Goal: Communication & Community: Answer question/provide support

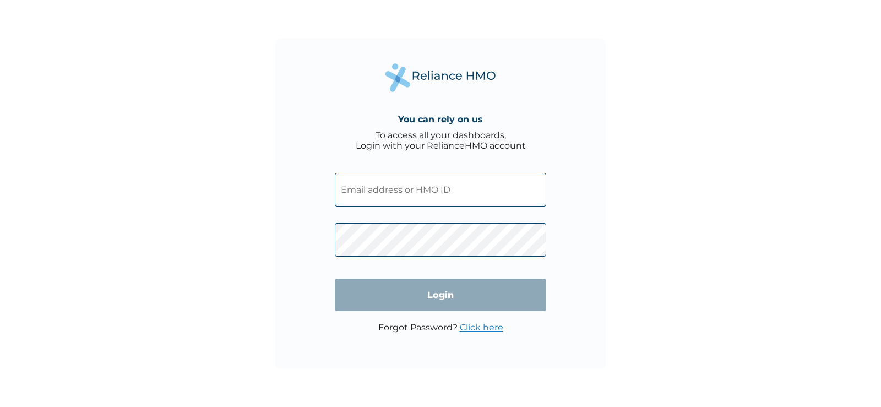
type input "tbc/10262/a"
click at [637, 205] on div "You can rely on us To access all your dashboards, Login with your RelianceHMO a…" at bounding box center [440, 203] width 881 height 407
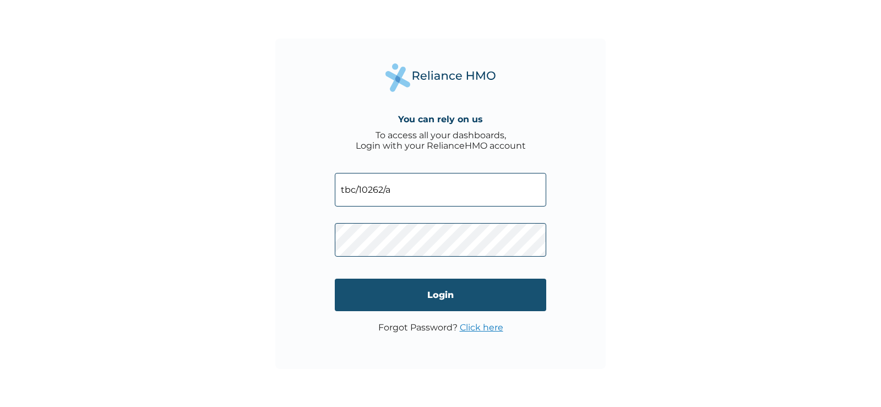
click at [430, 297] on input "Login" at bounding box center [441, 295] width 212 height 32
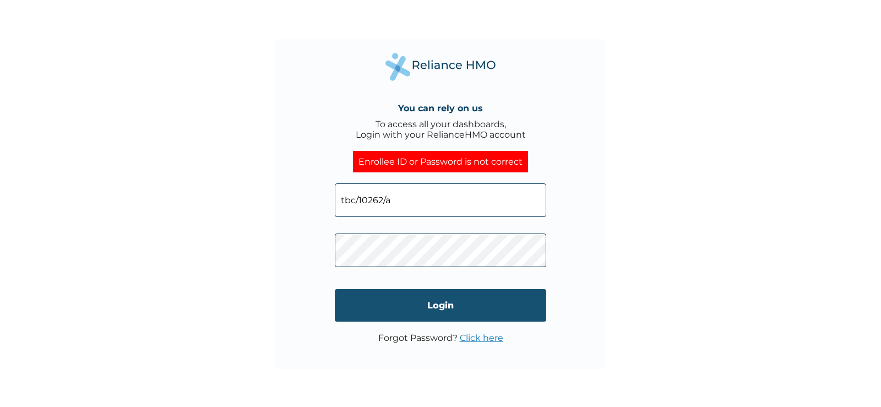
click at [429, 301] on input "Login" at bounding box center [441, 305] width 212 height 32
click at [424, 304] on input "Login" at bounding box center [441, 305] width 212 height 32
click at [424, 305] on input "Login" at bounding box center [441, 305] width 212 height 32
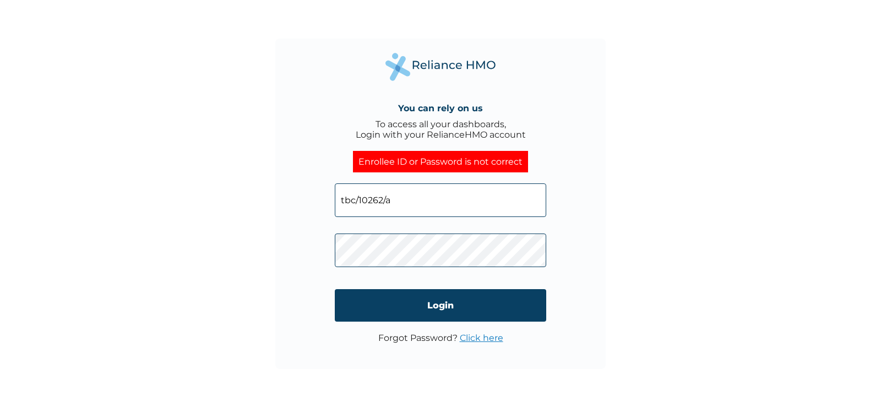
click at [473, 335] on link "Click here" at bounding box center [482, 338] width 44 height 10
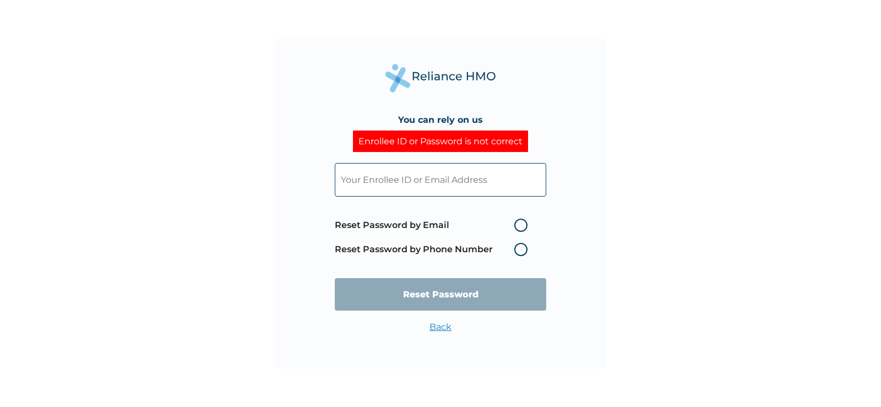
click at [518, 225] on label "Reset Password by Email" at bounding box center [434, 225] width 198 height 13
click at [517, 225] on input "Reset Password by Email" at bounding box center [508, 225] width 18 height 18
radio input "true"
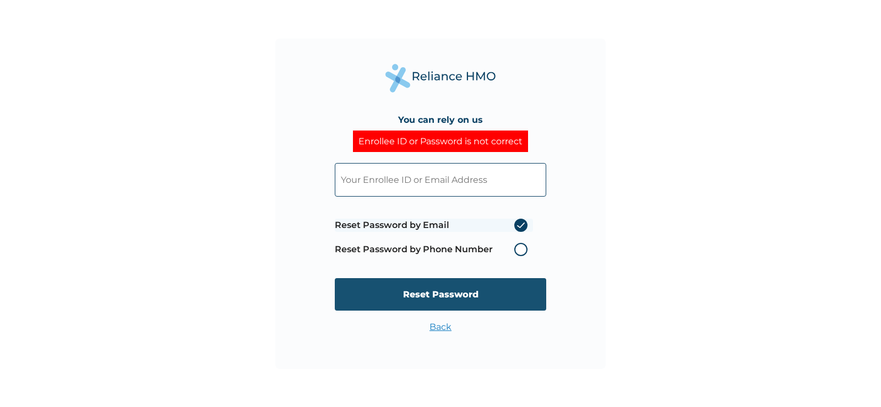
click at [479, 290] on input "Reset Password" at bounding box center [441, 294] width 212 height 32
click at [447, 294] on input "Reset Password" at bounding box center [441, 294] width 212 height 32
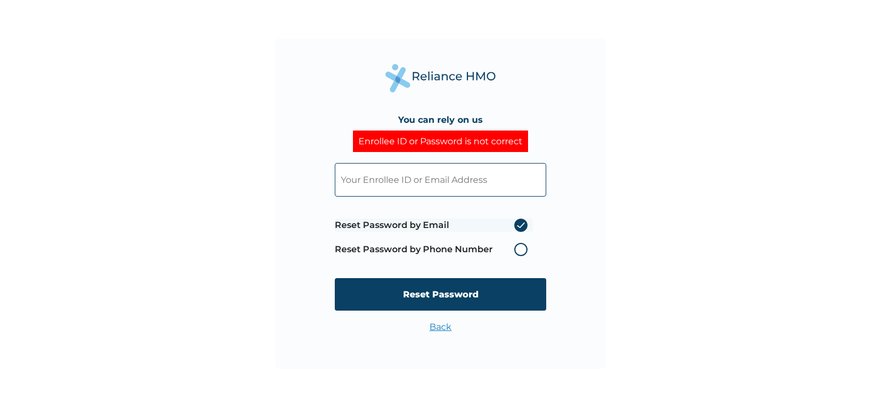
click at [517, 249] on label "Reset Password by Phone Number" at bounding box center [434, 249] width 198 height 13
click at [519, 249] on label "Reset Password by Phone Number" at bounding box center [434, 249] width 198 height 13
click at [522, 227] on label "Reset Password by Email" at bounding box center [434, 225] width 198 height 13
click at [517, 227] on input "Reset Password by Email" at bounding box center [508, 225] width 18 height 18
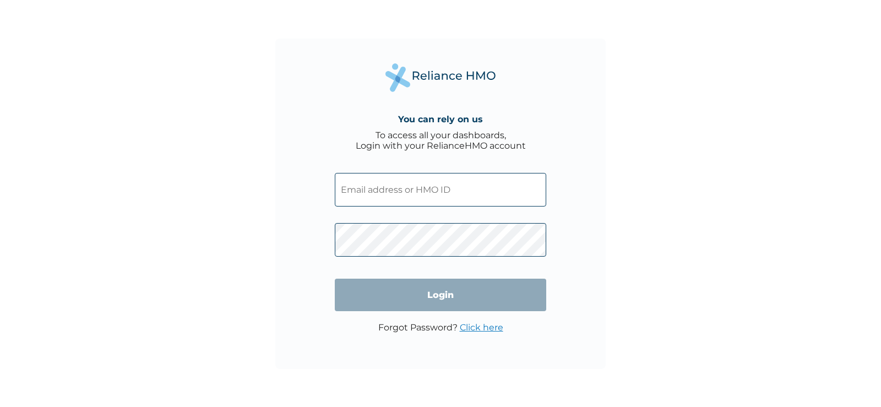
type input "tbc/10262/a"
click at [442, 299] on input "Login" at bounding box center [441, 295] width 212 height 32
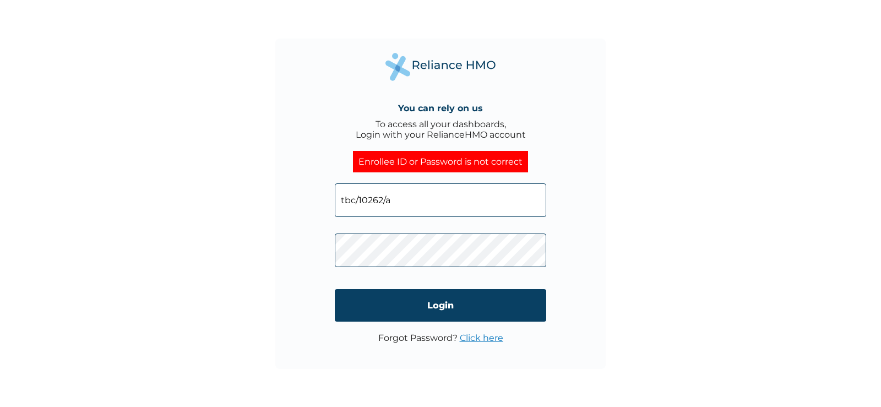
click at [472, 343] on link "Click here" at bounding box center [482, 338] width 44 height 10
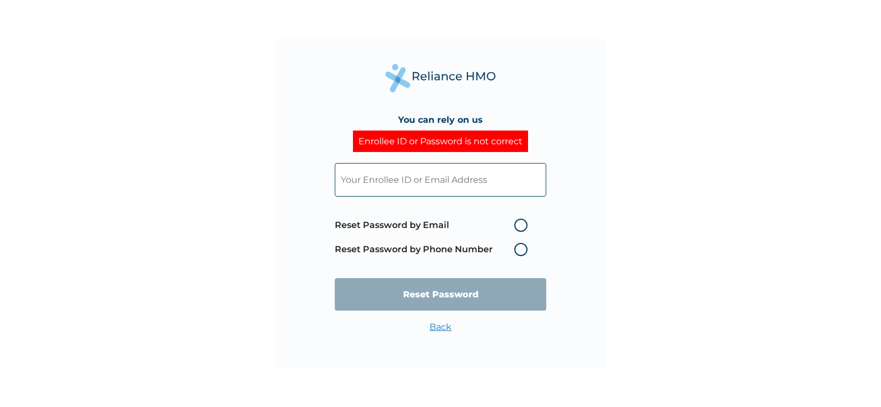
click at [524, 250] on label "Reset Password by Phone Number" at bounding box center [434, 249] width 198 height 13
click at [517, 252] on label "Reset Password by Phone Number" at bounding box center [434, 249] width 198 height 13
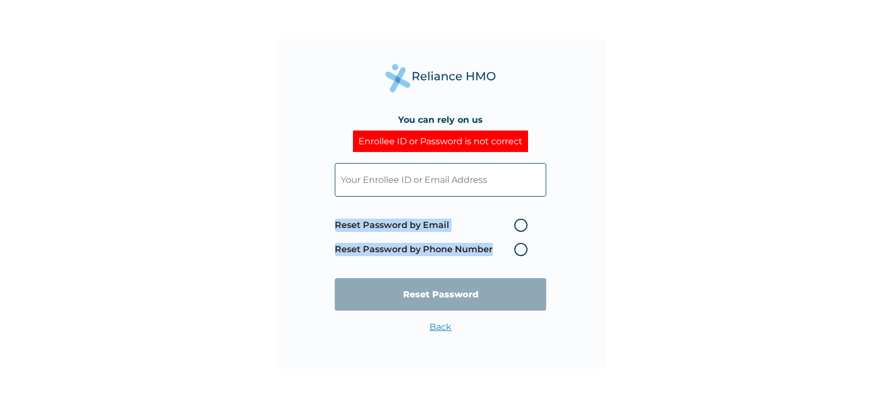
click at [518, 252] on label "Reset Password by Phone Number" at bounding box center [434, 249] width 198 height 13
click at [518, 251] on label "Reset Password by Phone Number" at bounding box center [434, 249] width 198 height 13
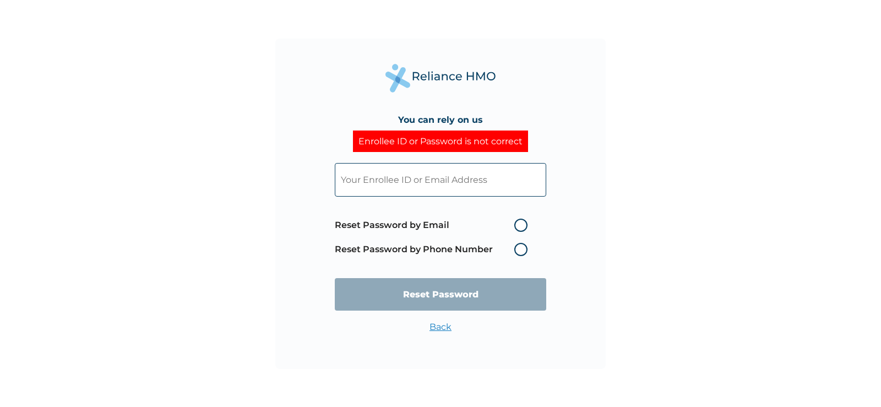
click at [522, 222] on label "Reset Password by Email" at bounding box center [434, 225] width 198 height 13
click at [517, 222] on input "Reset Password by Email" at bounding box center [508, 225] width 18 height 18
radio input "true"
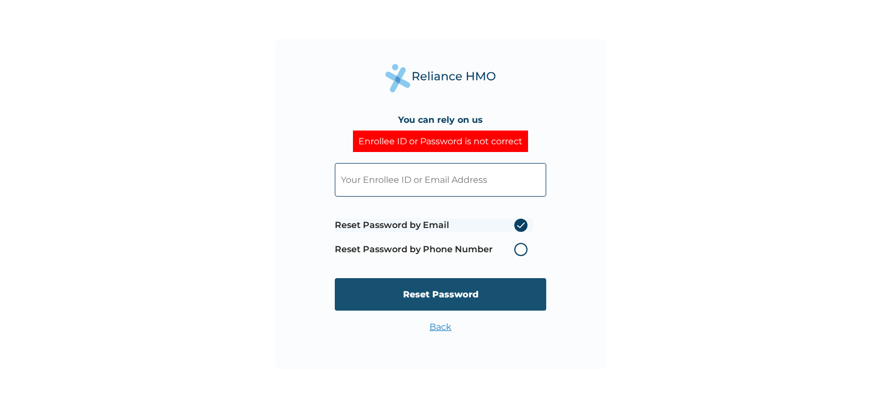
click at [464, 298] on input "Reset Password" at bounding box center [441, 294] width 212 height 32
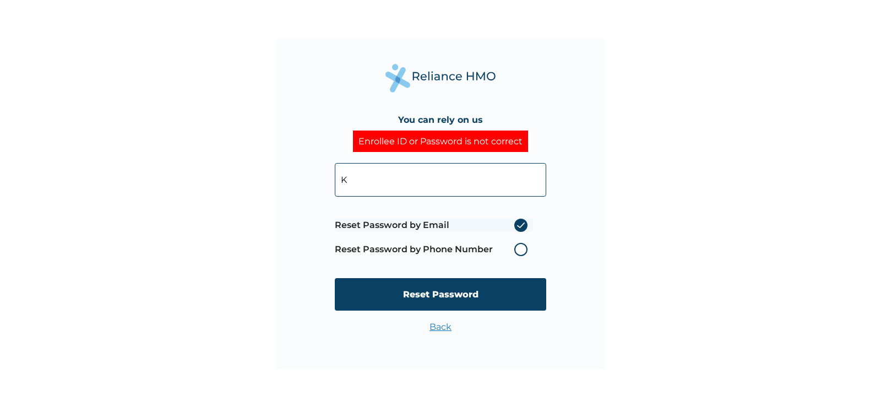
type input "kennedyu@thebridgeclinic.com"
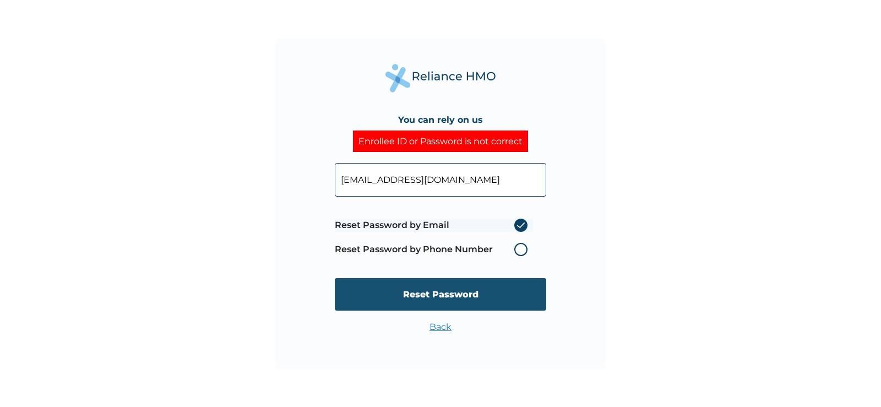
click at [415, 302] on input "Reset Password" at bounding box center [441, 294] width 212 height 32
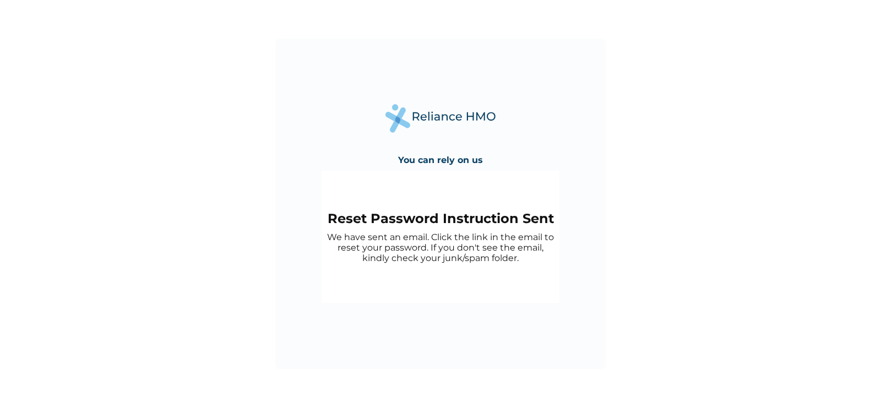
click at [457, 267] on div "Reset Password Instruction Sent We have sent an email. Click the link in the em…" at bounding box center [441, 237] width 238 height 132
click at [439, 150] on div "You can rely on us" at bounding box center [441, 159] width 96 height 21
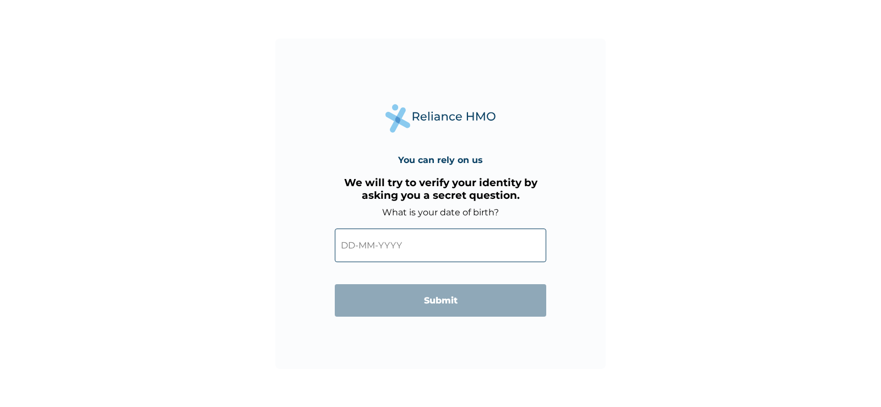
click at [406, 249] on input "text" at bounding box center [441, 246] width 212 height 34
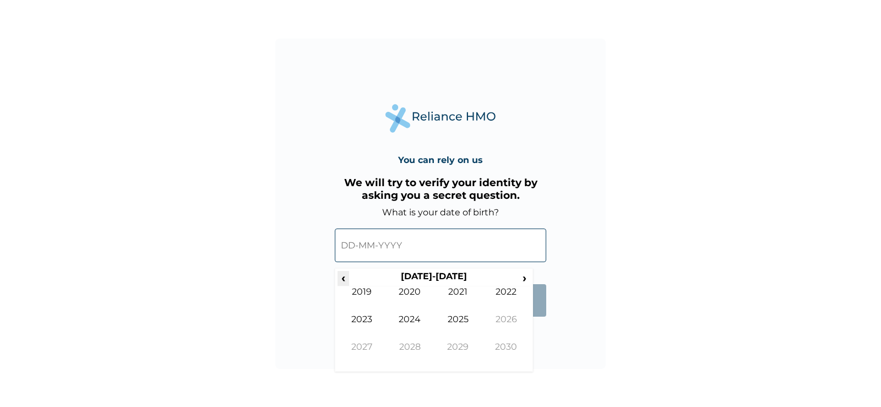
click at [339, 278] on span "‹" at bounding box center [344, 278] width 12 height 14
click at [373, 321] on td "1993" at bounding box center [362, 328] width 48 height 28
click at [504, 292] on td "Apr" at bounding box center [506, 300] width 48 height 28
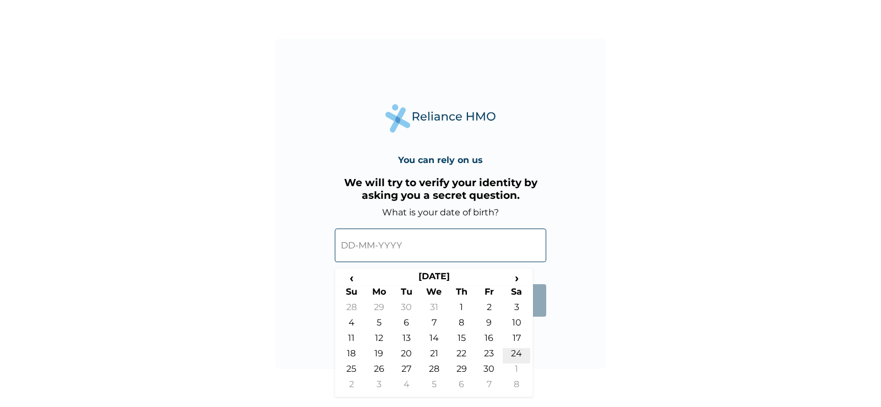
click at [509, 351] on td "24" at bounding box center [517, 355] width 28 height 15
type input "24-04-1993"
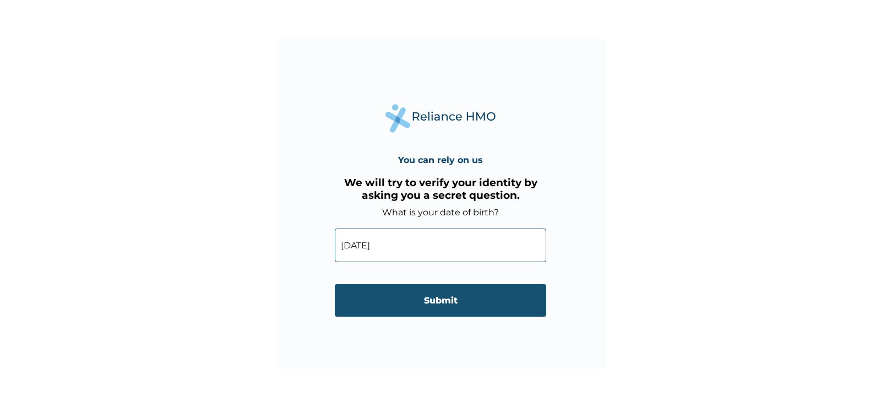
click at [425, 301] on input "Submit" at bounding box center [441, 300] width 212 height 32
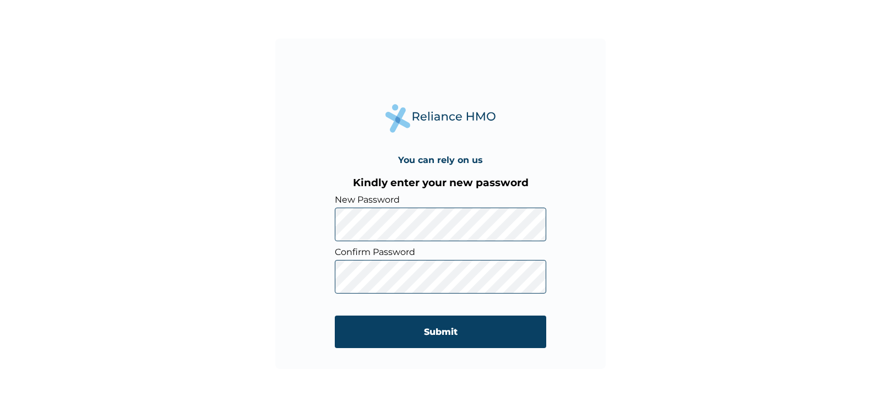
click input "Submit" at bounding box center [441, 332] width 212 height 32
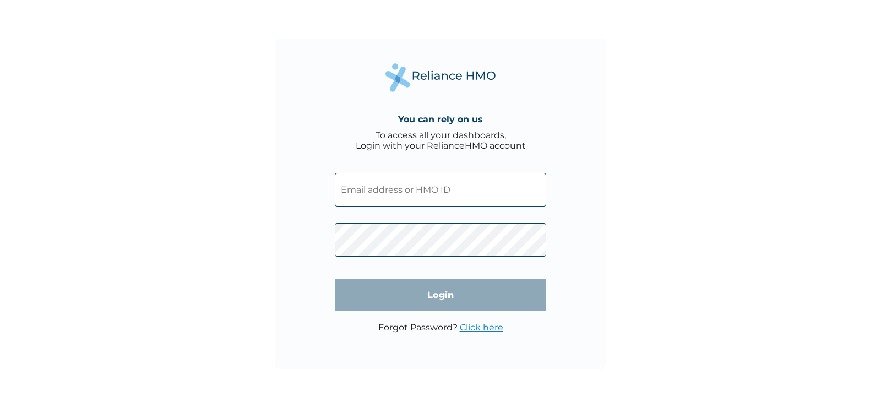
type input "kennedyu@thebridgeclinic.com"
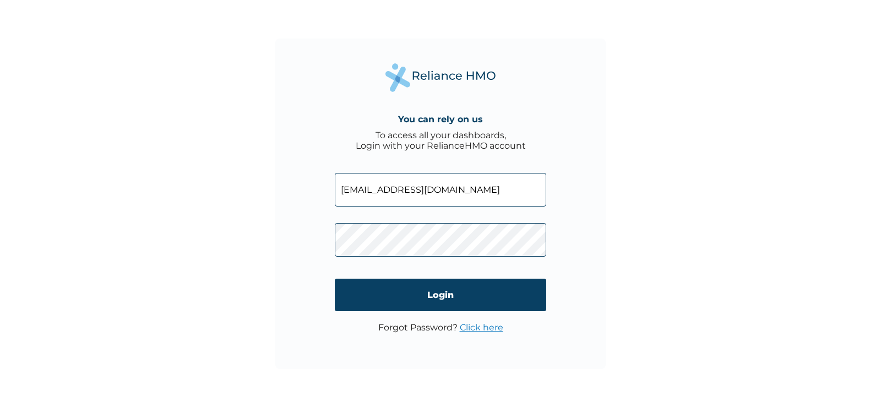
click input "Login" at bounding box center [441, 295] width 212 height 32
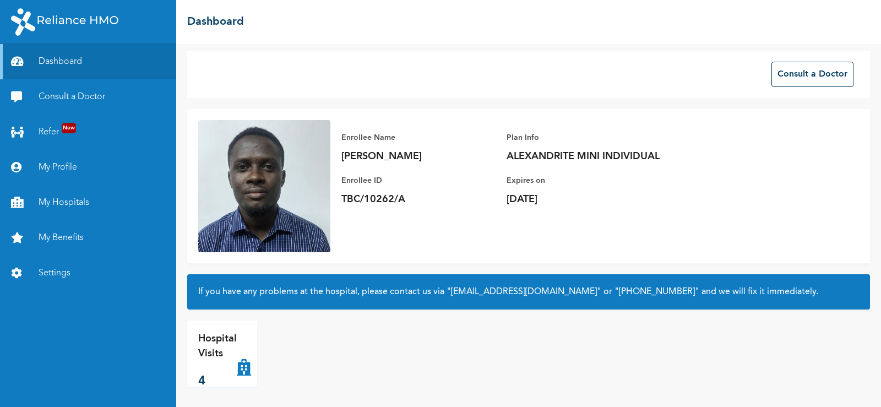
scroll to position [6, 0]
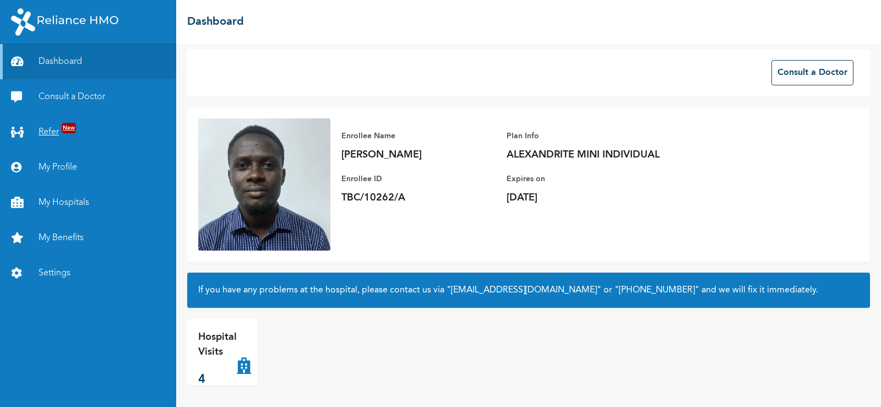
click at [73, 127] on span "New" at bounding box center [69, 128] width 14 height 10
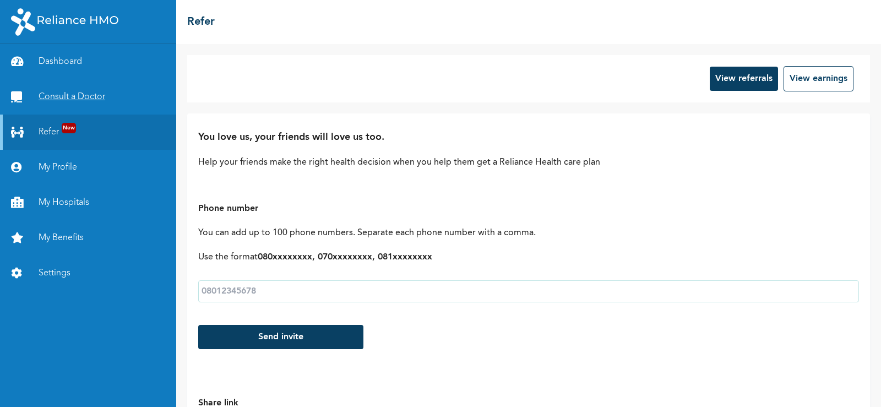
click at [77, 91] on link "Consult a Doctor" at bounding box center [88, 96] width 176 height 35
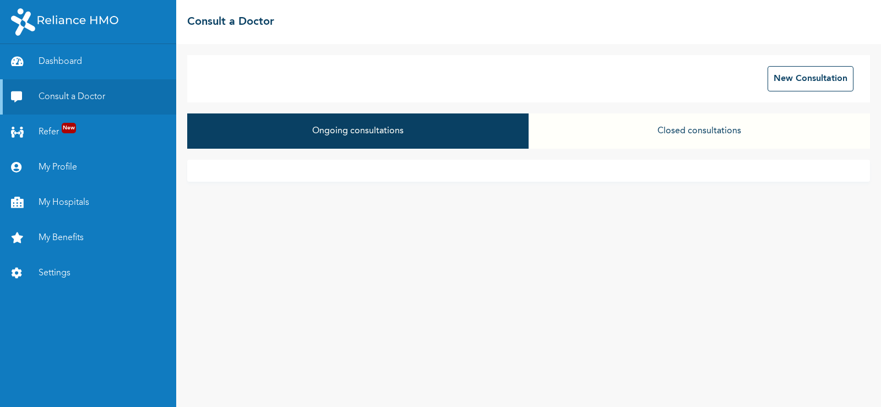
click at [519, 155] on div "Ongoing consultations Closed consultations" at bounding box center [528, 136] width 683 height 46
click at [778, 84] on button "New Consultation" at bounding box center [811, 78] width 86 height 25
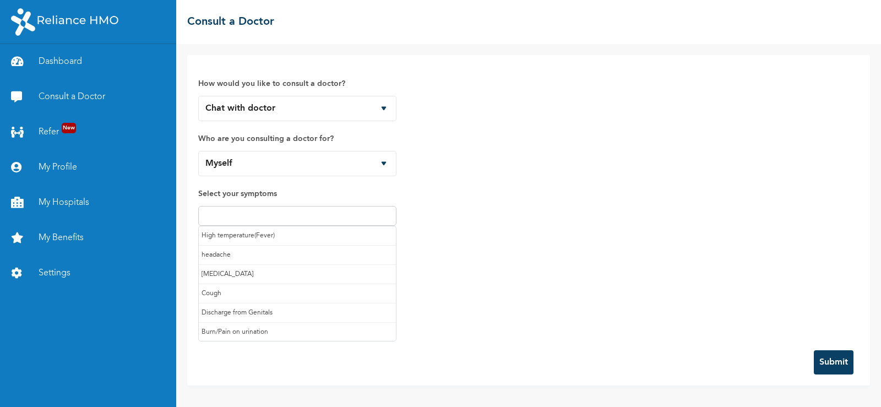
click at [290, 215] on input "text" at bounding box center [298, 215] width 192 height 13
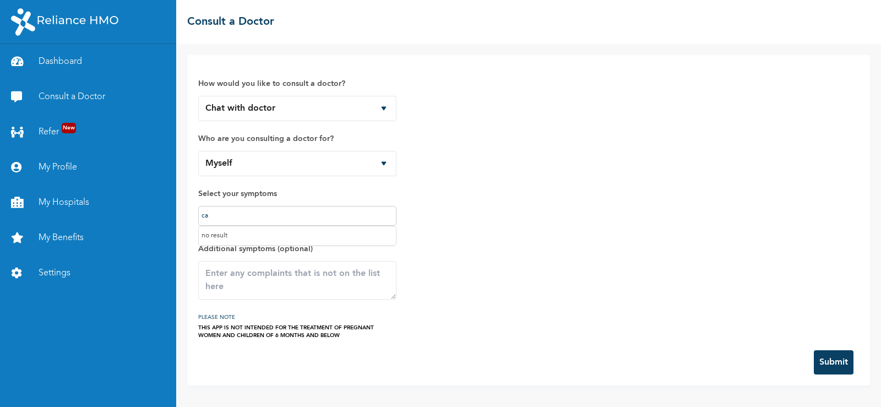
type input "c"
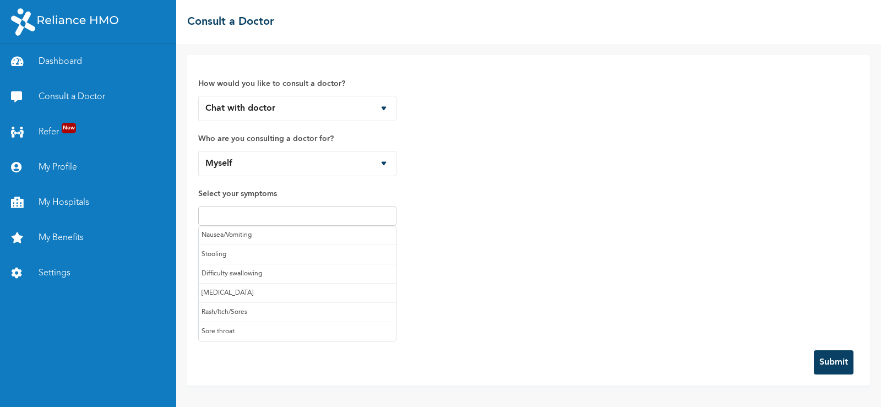
scroll to position [117, 0]
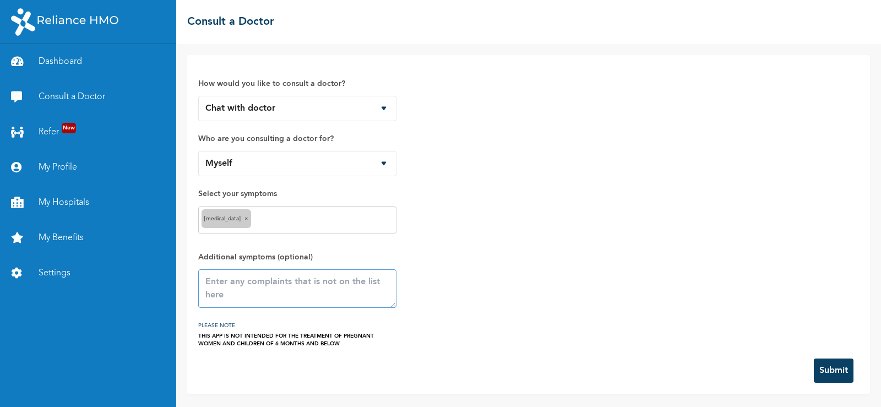
click at [262, 295] on textarea at bounding box center [297, 288] width 198 height 39
type textarea "Catarh and feeling feverish c"
click at [266, 223] on input "text" at bounding box center [323, 220] width 139 height 13
click at [347, 214] on input "text" at bounding box center [362, 220] width 61 height 13
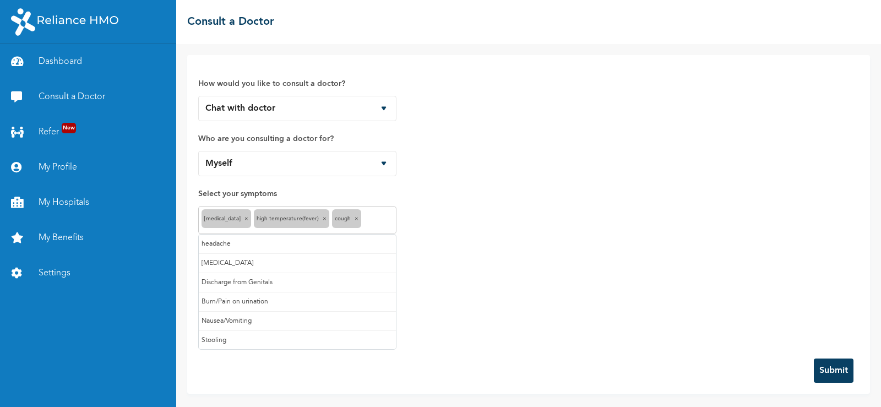
click at [373, 220] on input "text" at bounding box center [378, 220] width 29 height 13
click at [475, 249] on div "How would you like to consult a doctor? Chat with doctor Phone Call Who are you…" at bounding box center [528, 206] width 661 height 281
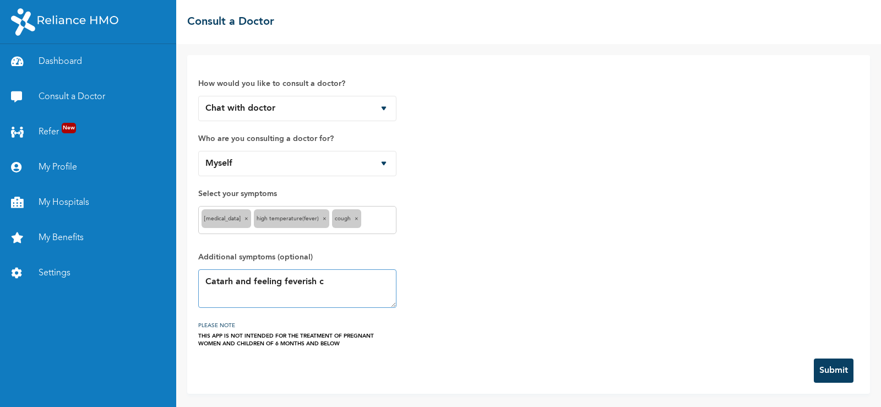
drag, startPoint x: 337, startPoint y: 285, endPoint x: 205, endPoint y: 282, distance: 131.7
click at [205, 282] on textarea "Catarh and feeling feverish c" at bounding box center [297, 288] width 198 height 39
type textarea "Sneezing"
click at [837, 368] on button "Submit" at bounding box center [834, 371] width 40 height 24
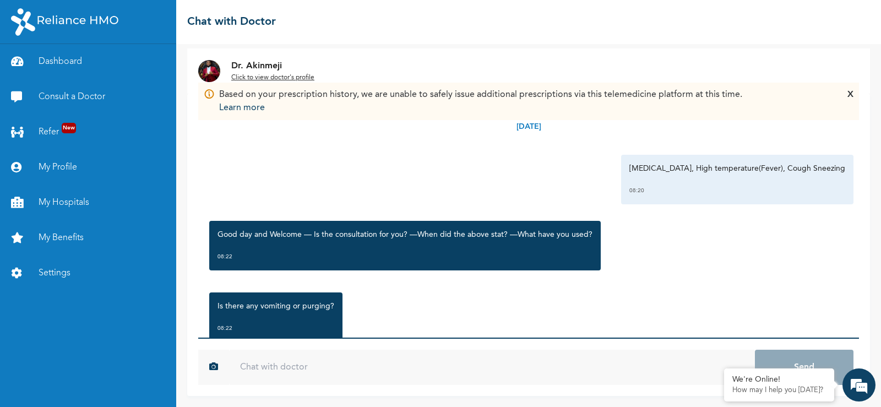
scroll to position [35, 0]
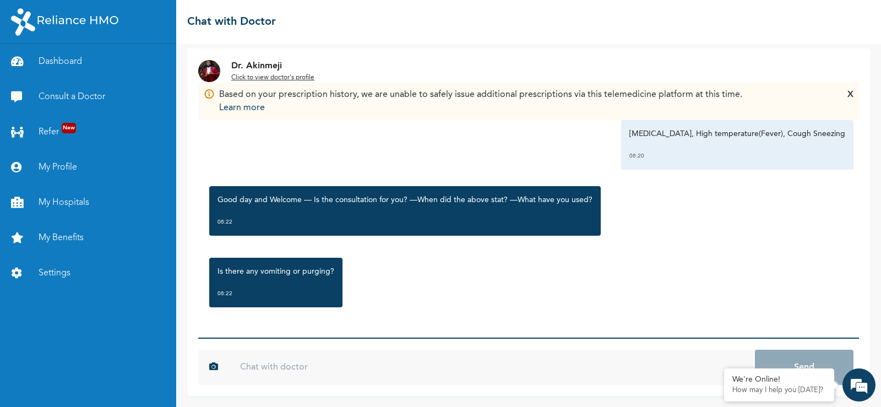
click at [361, 371] on input "text" at bounding box center [492, 367] width 526 height 35
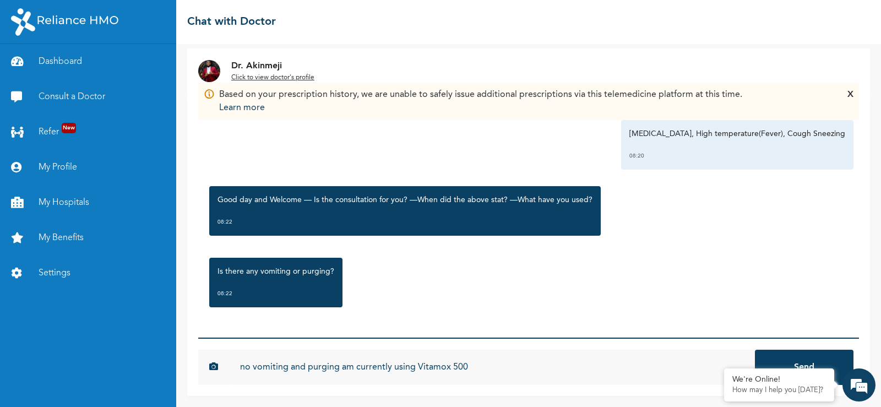
type input "no vomiting and purging am currently using Vitamox 500"
click at [755, 350] on button "Send" at bounding box center [804, 367] width 99 height 35
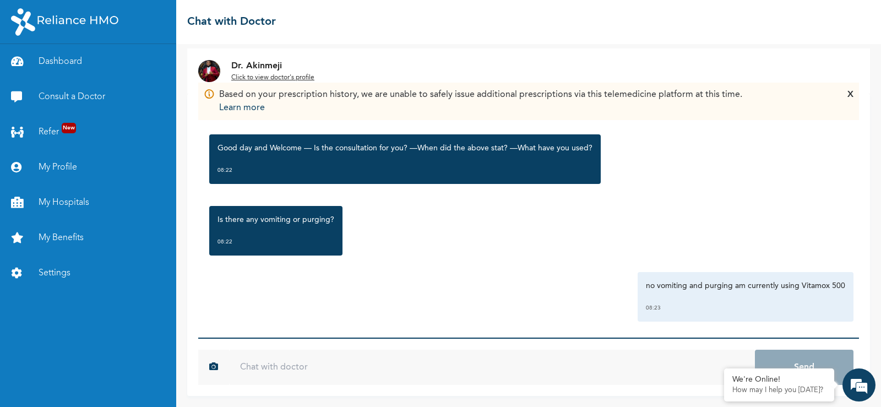
scroll to position [95, 0]
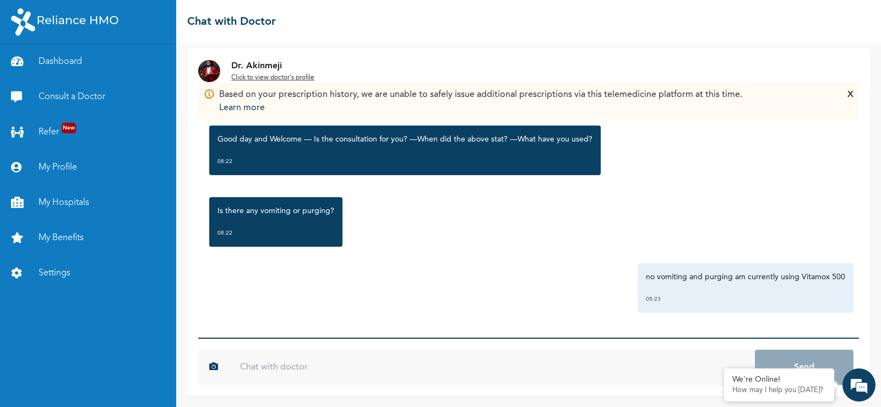
click at [206, 69] on img at bounding box center [209, 71] width 22 height 22
click at [242, 77] on u "Click to view doctor's profile" at bounding box center [272, 77] width 83 height 7
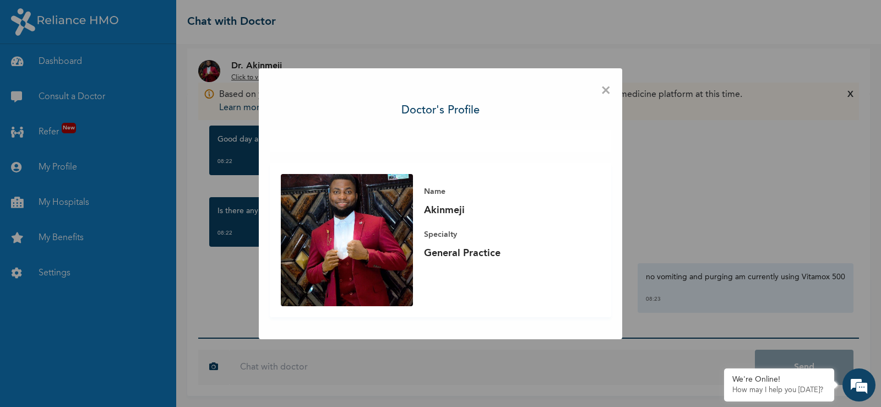
click at [605, 88] on span "×" at bounding box center [606, 90] width 10 height 23
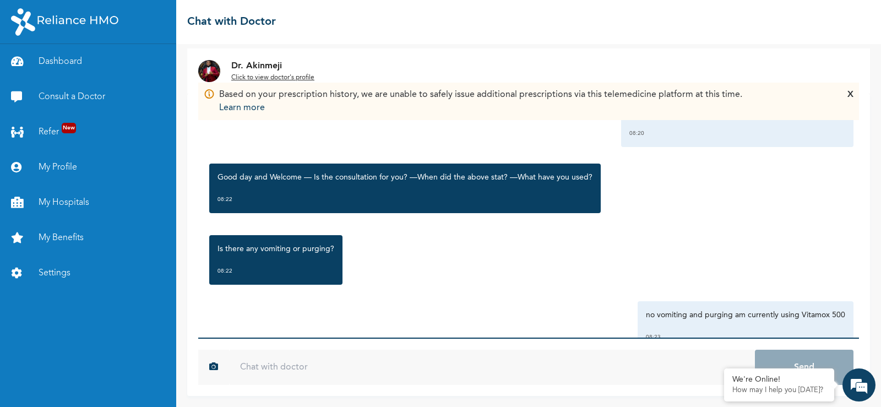
scroll to position [95, 0]
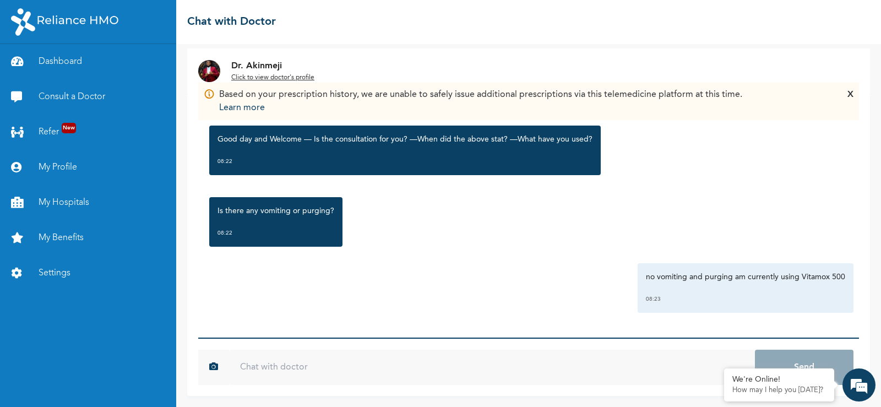
click at [511, 370] on input "text" at bounding box center [492, 367] width 526 height 35
type input "am with you sir"
click at [755, 350] on button "Send" at bounding box center [804, 367] width 99 height 35
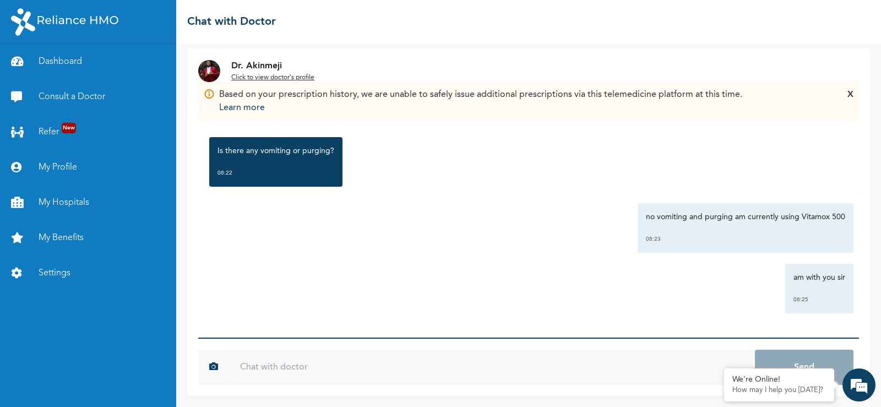
scroll to position [156, 0]
click at [855, 94] on div "Based on your prescription history, we are unable to safely issue additional pr…" at bounding box center [528, 101] width 661 height 37
click at [854, 95] on div "Based on your prescription history, we are unable to safely issue additional pr…" at bounding box center [528, 101] width 661 height 37
click at [852, 96] on div "X" at bounding box center [851, 101] width 6 height 26
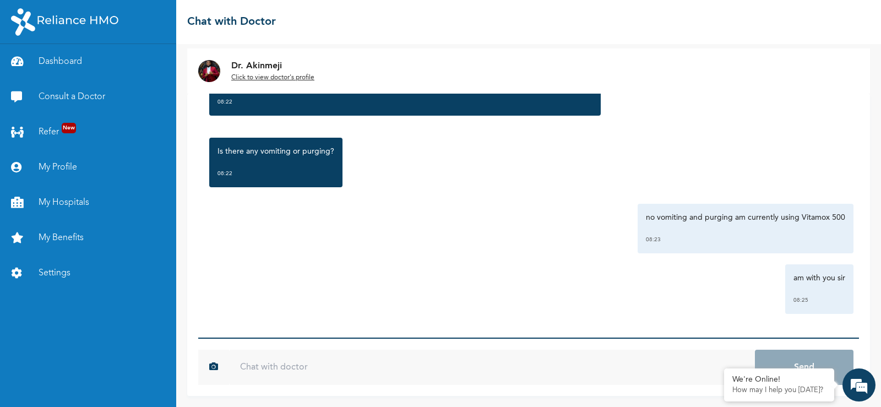
scroll to position [156, 0]
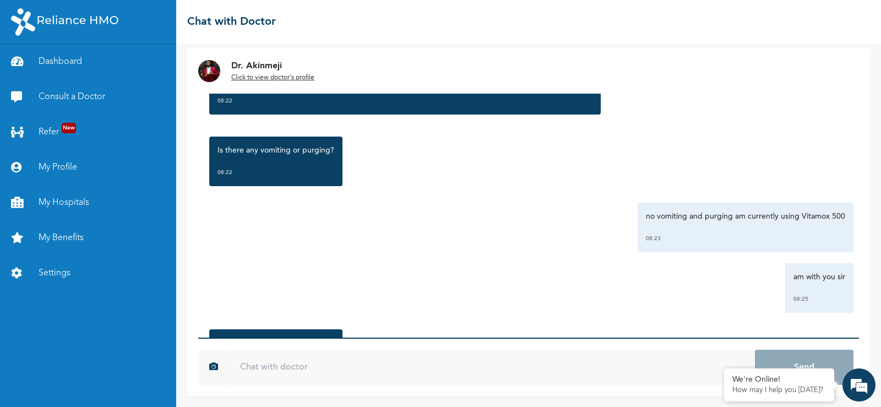
scroll to position [227, 0]
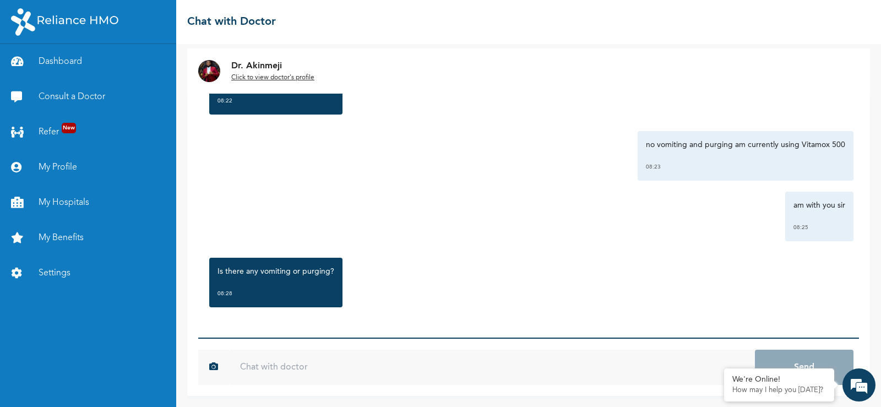
click at [391, 368] on input "text" at bounding box center [492, 367] width 526 height 35
type input "no sir"
click at [755, 350] on button "Send" at bounding box center [804, 367] width 99 height 35
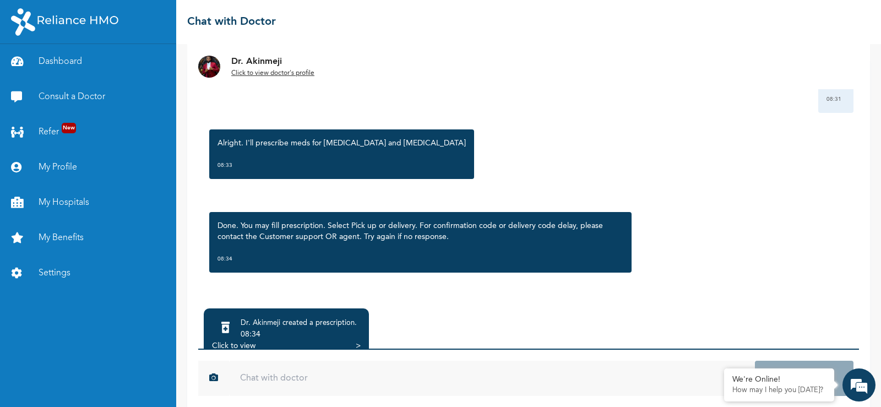
scroll to position [69, 0]
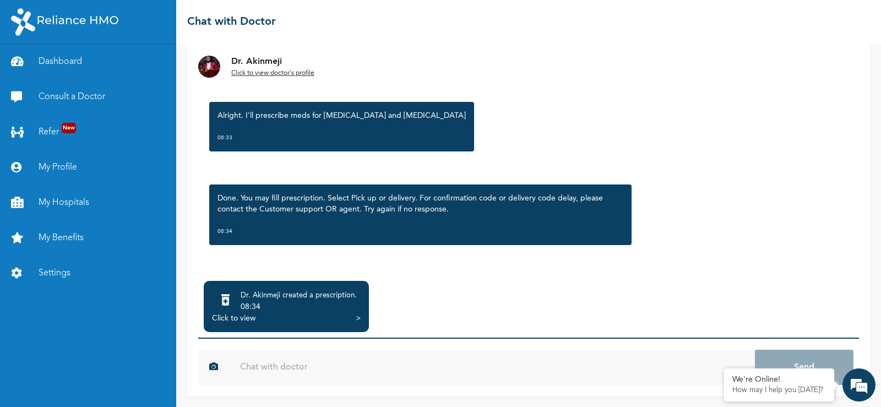
click at [357, 319] on div ">" at bounding box center [358, 318] width 5 height 11
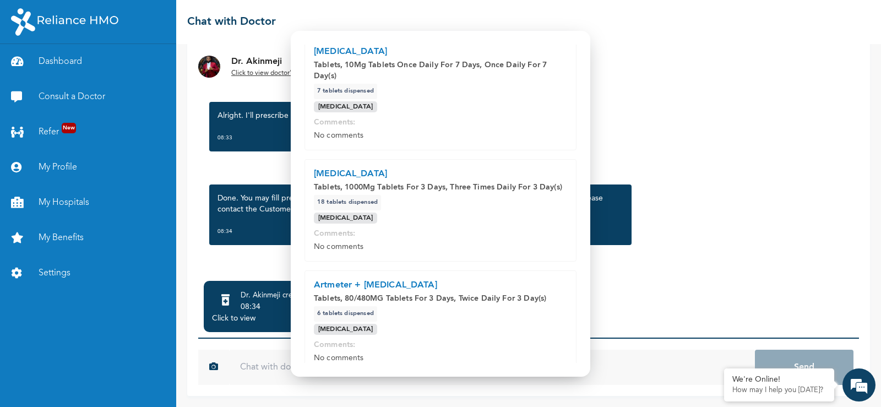
scroll to position [220, 0]
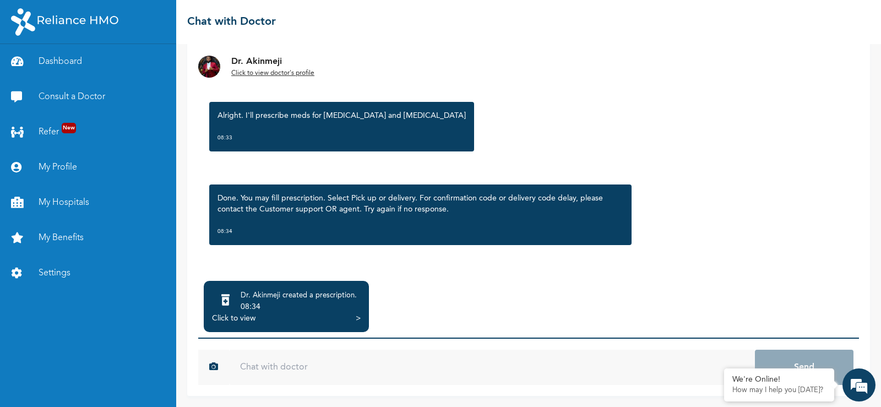
click at [360, 321] on div ">" at bounding box center [358, 318] width 5 height 11
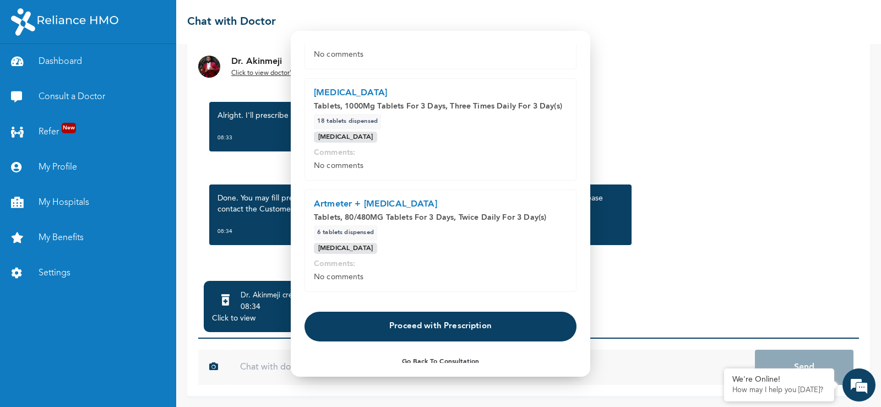
scroll to position [269, 0]
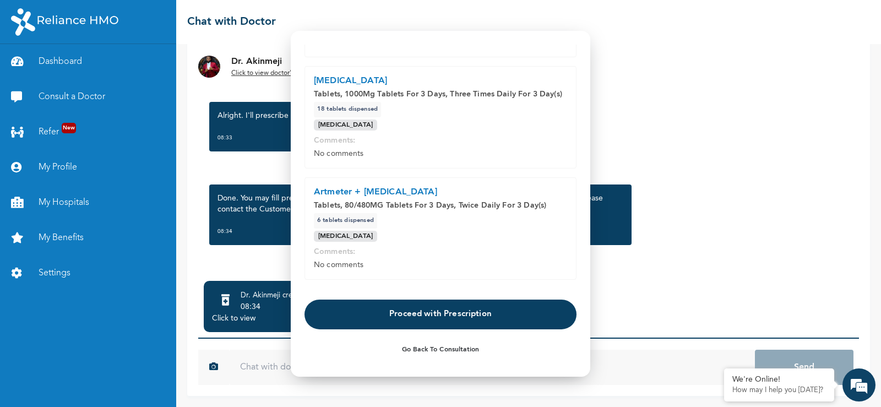
click at [416, 312] on button "Proceed with Prescription" at bounding box center [441, 315] width 272 height 30
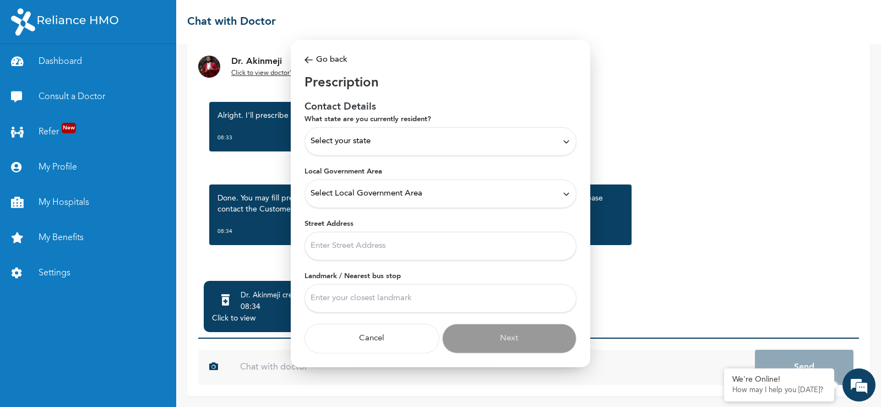
scroll to position [0, 0]
click at [404, 145] on div "Select your state" at bounding box center [441, 141] width 260 height 12
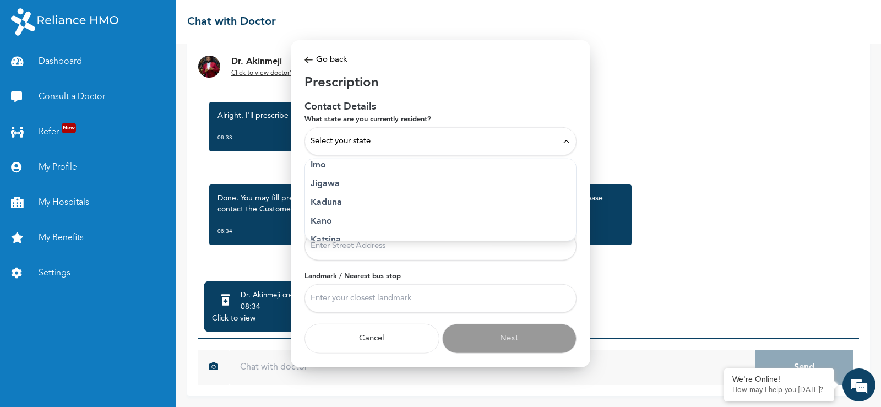
scroll to position [386, 0]
click at [339, 237] on p "[GEOGRAPHIC_DATA]" at bounding box center [441, 237] width 260 height 13
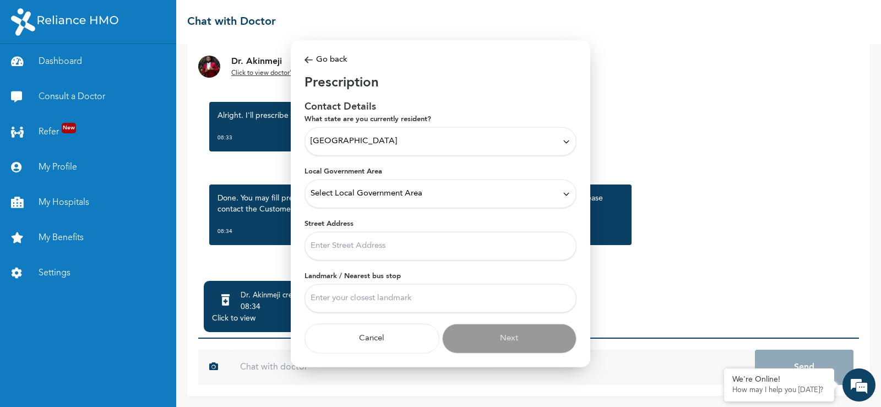
click at [375, 201] on div "Select Local Government Area" at bounding box center [441, 194] width 272 height 29
click at [338, 273] on p "Ikeja" at bounding box center [441, 274] width 260 height 13
click at [350, 247] on input "Street Address" at bounding box center [441, 246] width 272 height 29
type input "66 oduduwa way [PERSON_NAME]"
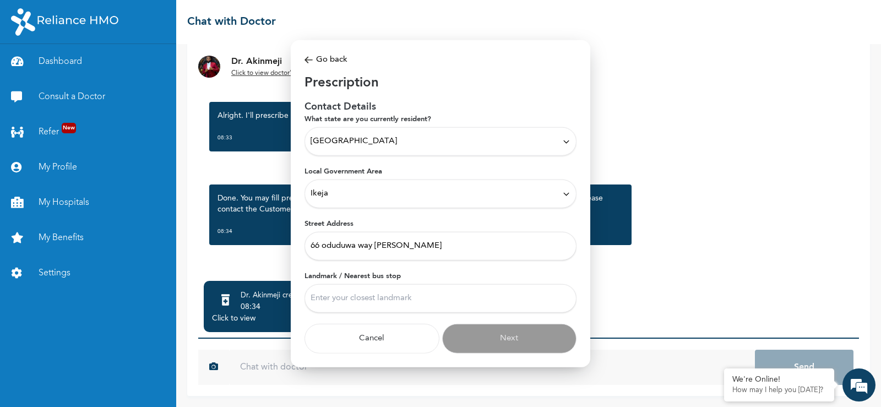
click at [365, 301] on input "Landmark / Nearest bus stop" at bounding box center [441, 298] width 272 height 29
type input "Ladipo"
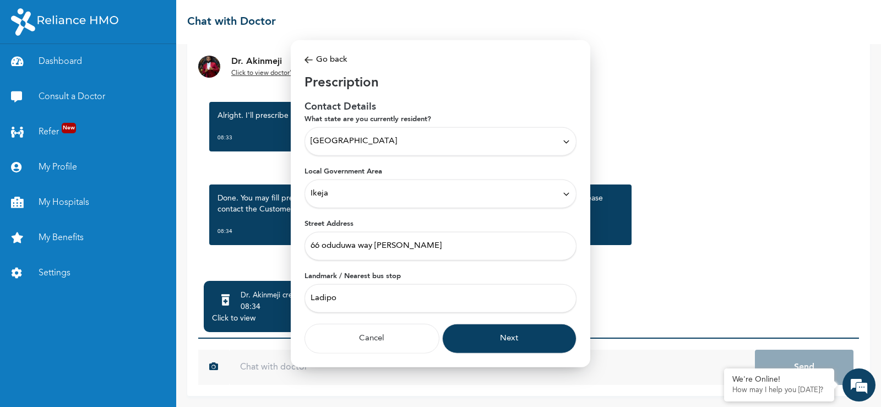
click at [481, 333] on button "Next" at bounding box center [509, 339] width 135 height 30
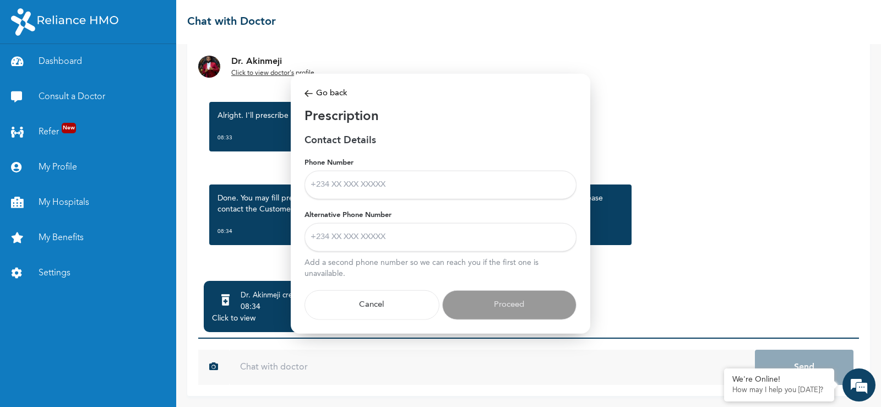
click at [384, 193] on input "Phone Number" at bounding box center [441, 185] width 272 height 29
type input "08132773684"
click at [381, 236] on input "Alternative Phone Number" at bounding box center [441, 237] width 272 height 29
type input "07033817815"
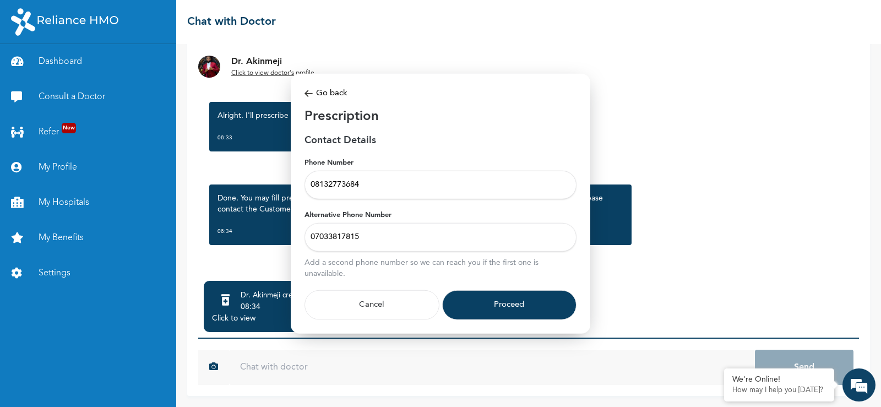
click at [487, 302] on button "Proceed" at bounding box center [509, 305] width 135 height 30
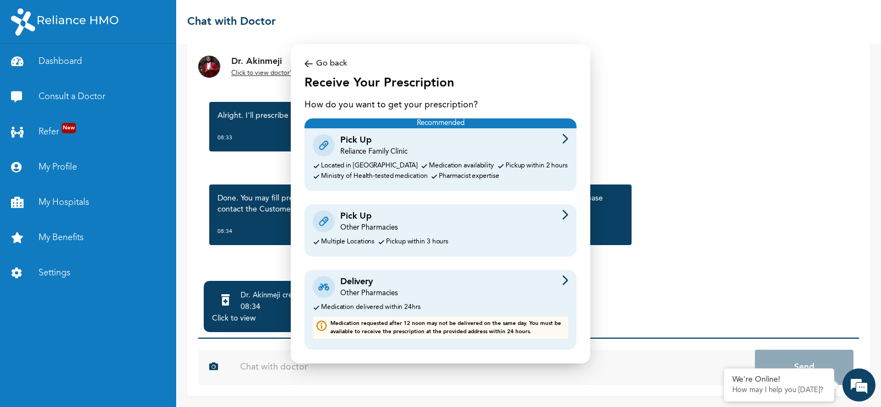
click at [445, 292] on div "Delivery Other Pharmacies" at bounding box center [441, 286] width 256 height 23
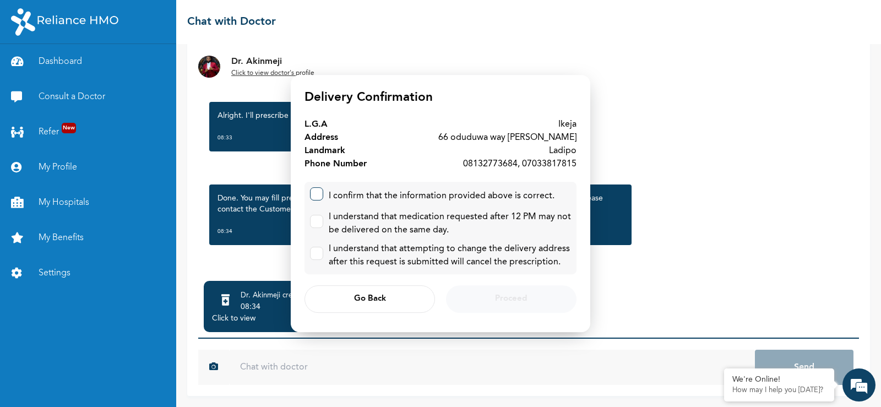
click at [322, 198] on label at bounding box center [316, 193] width 13 height 13
click at [318, 195] on input "checkbox" at bounding box center [314, 191] width 7 height 7
checkbox input "true"
click at [326, 216] on div "I understand that medication requested after 12 PM may not be delivered on the …" at bounding box center [440, 223] width 261 height 26
click at [329, 226] on div "I understand that medication requested after 12 PM may not be delivered on the …" at bounding box center [450, 223] width 242 height 26
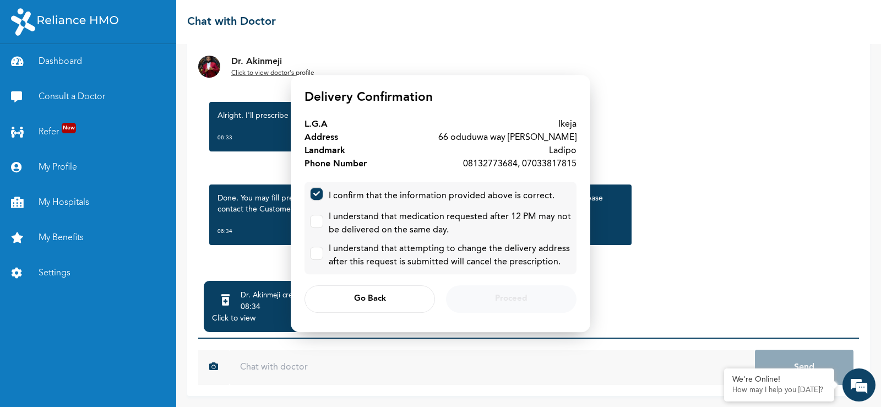
click at [323, 223] on div "I understand that medication requested after 12 PM may not be delivered on the …" at bounding box center [440, 223] width 261 height 26
click at [319, 221] on label at bounding box center [316, 221] width 13 height 13
click at [318, 221] on input "checkbox" at bounding box center [314, 218] width 7 height 7
checkbox input "true"
click at [319, 252] on label at bounding box center [316, 253] width 13 height 13
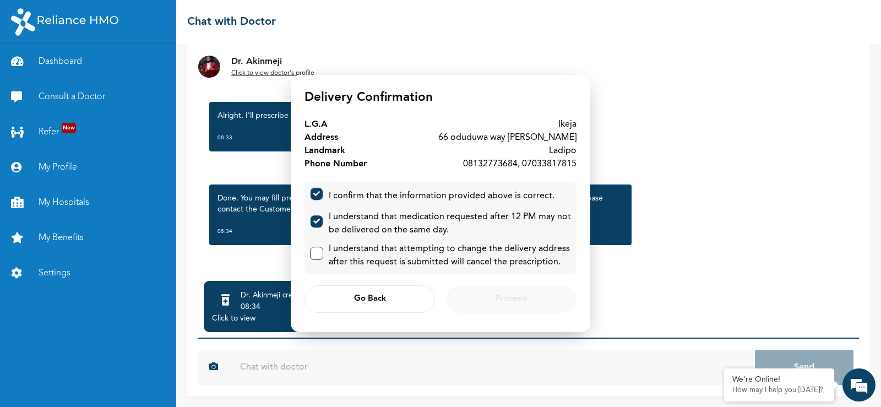
click at [318, 252] on input "checkbox" at bounding box center [314, 250] width 7 height 7
checkbox input "true"
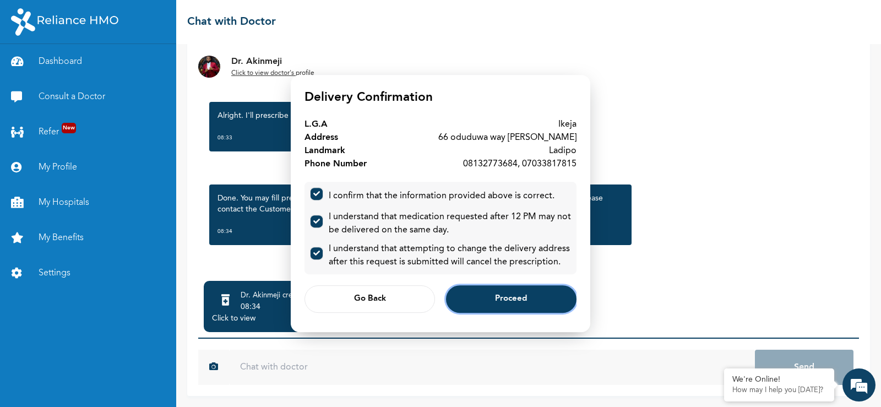
click at [479, 293] on button "Proceed" at bounding box center [511, 299] width 131 height 28
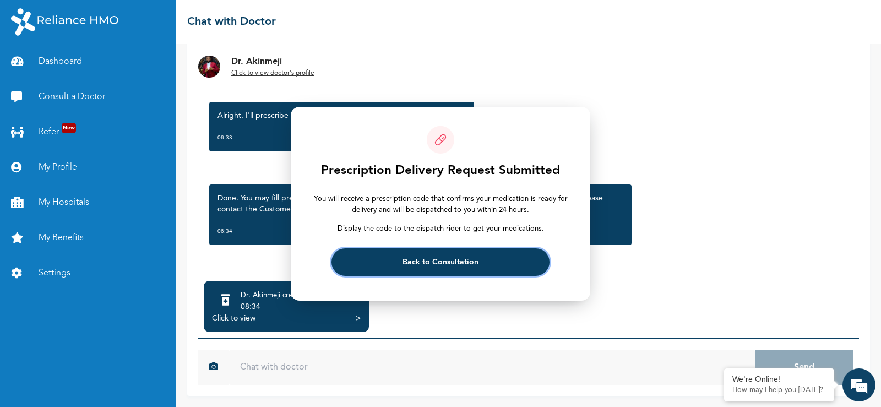
click at [420, 267] on button "Back to Consultation" at bounding box center [441, 262] width 218 height 28
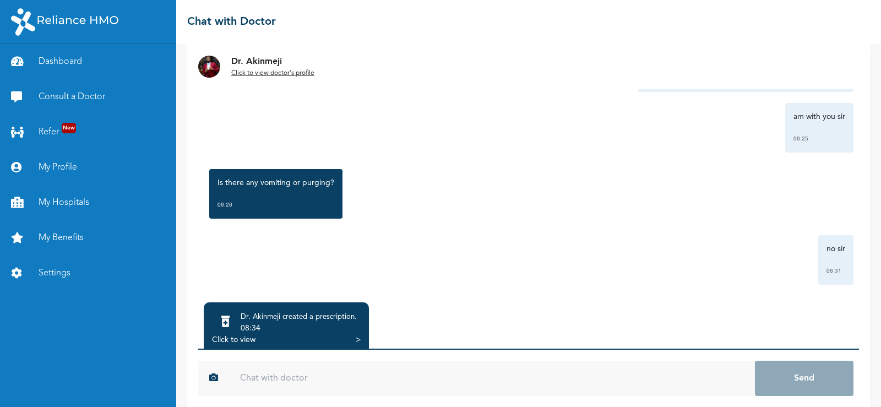
scroll to position [79, 0]
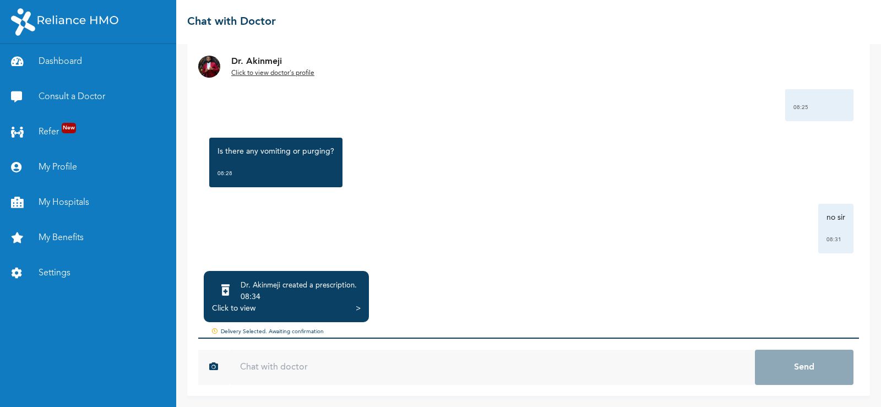
click at [359, 368] on input "text" at bounding box center [492, 367] width 526 height 35
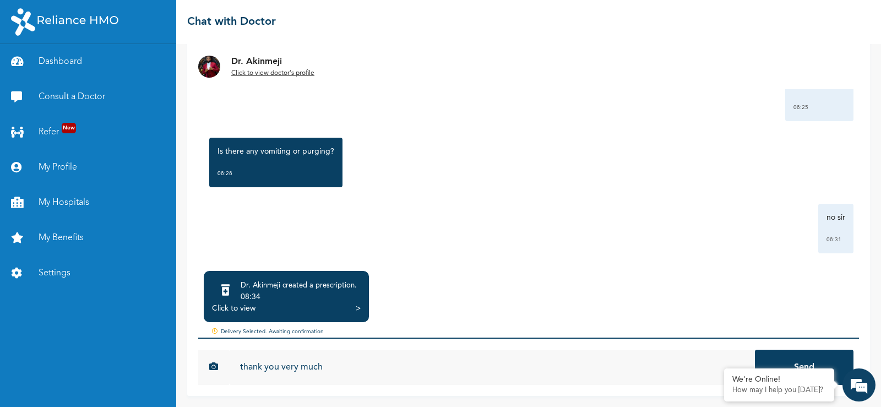
type input "thank you very much"
click at [773, 359] on button "Send" at bounding box center [804, 367] width 99 height 35
